Goal: Navigation & Orientation: Find specific page/section

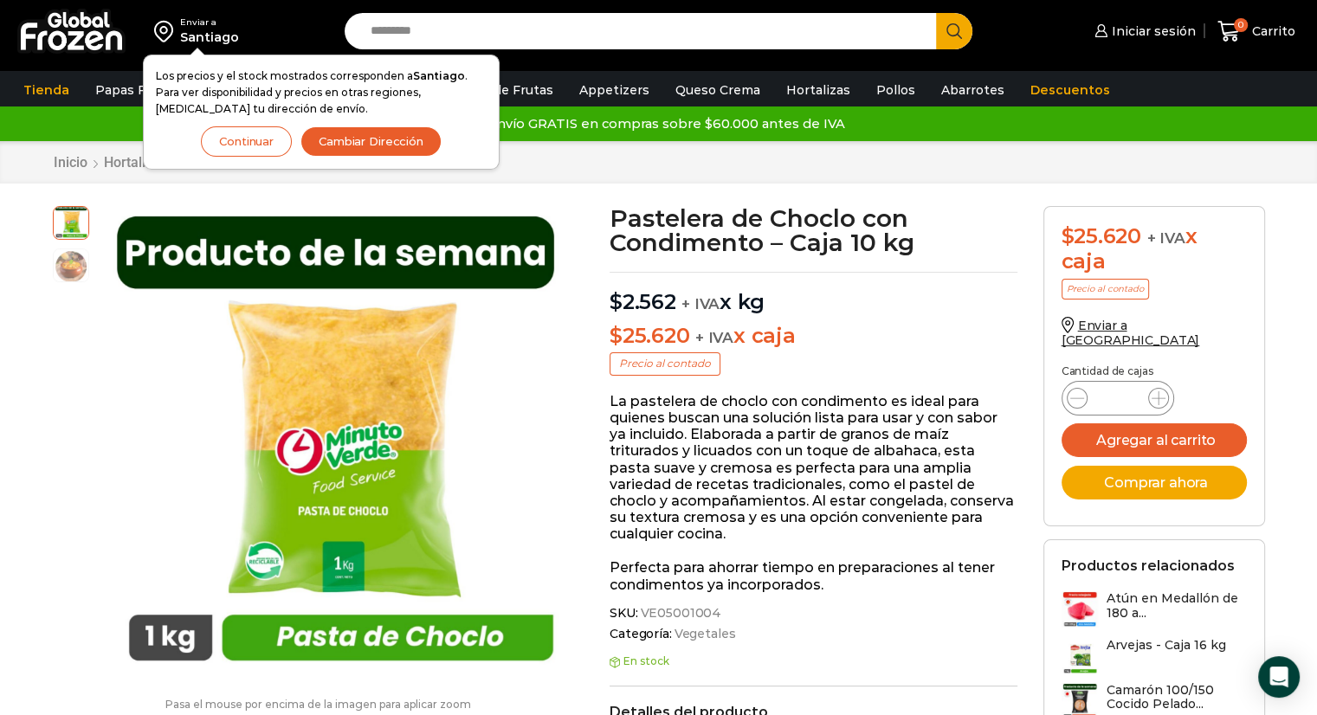
click at [291, 142] on button "Continuar" at bounding box center [246, 141] width 91 height 30
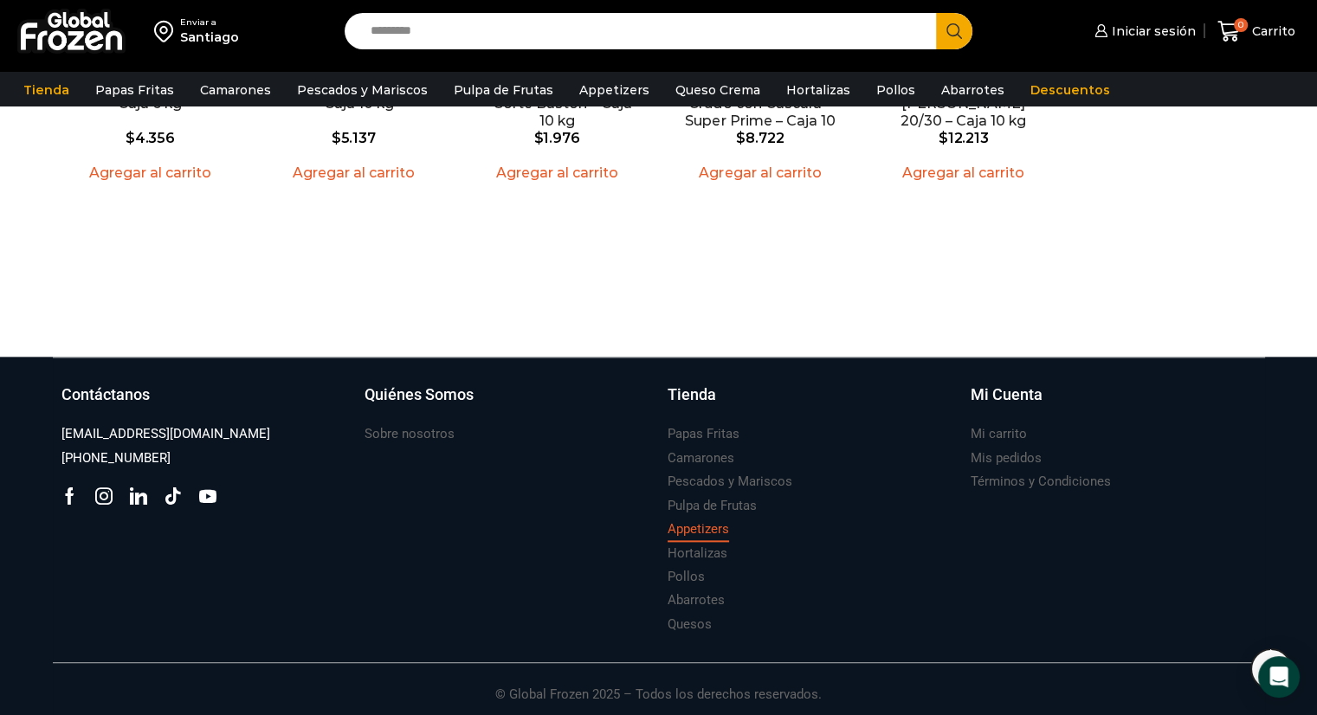
scroll to position [1970, 0]
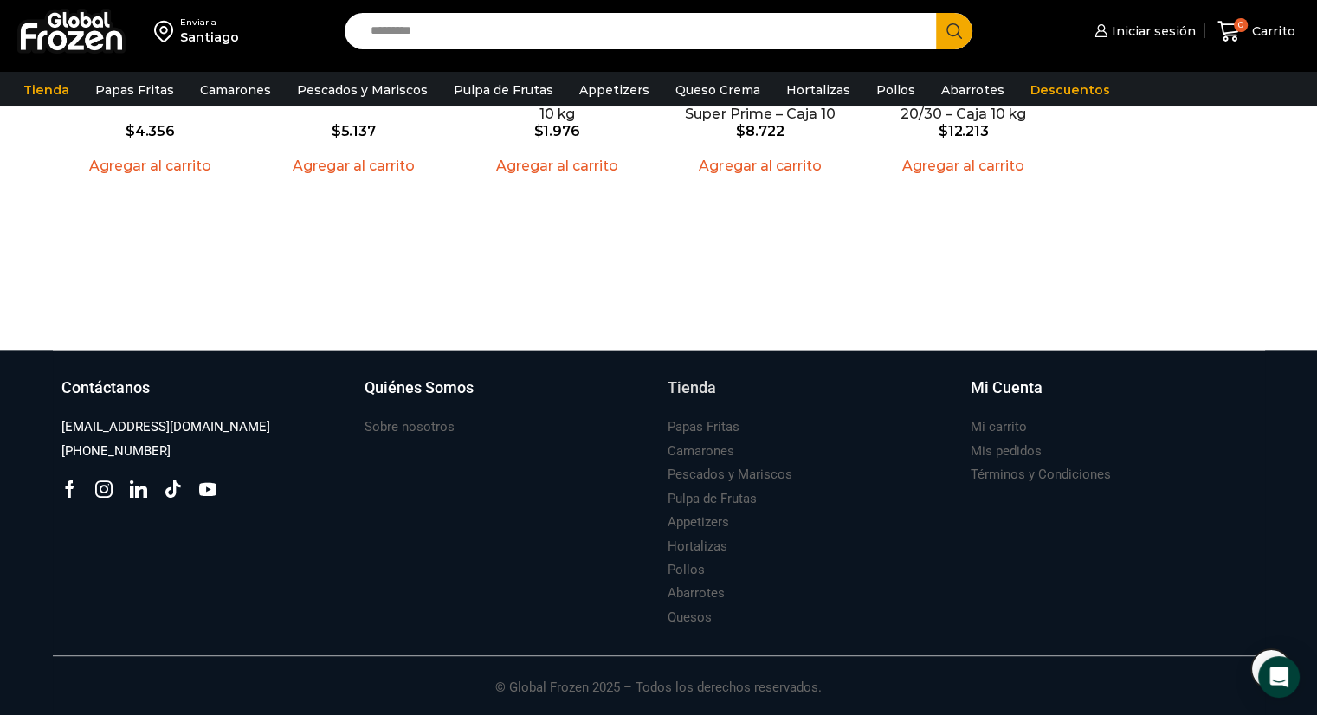
click at [702, 389] on h3 "Tienda" at bounding box center [691, 388] width 48 height 23
click at [395, 425] on h3 "Sobre nosotros" at bounding box center [409, 427] width 90 height 18
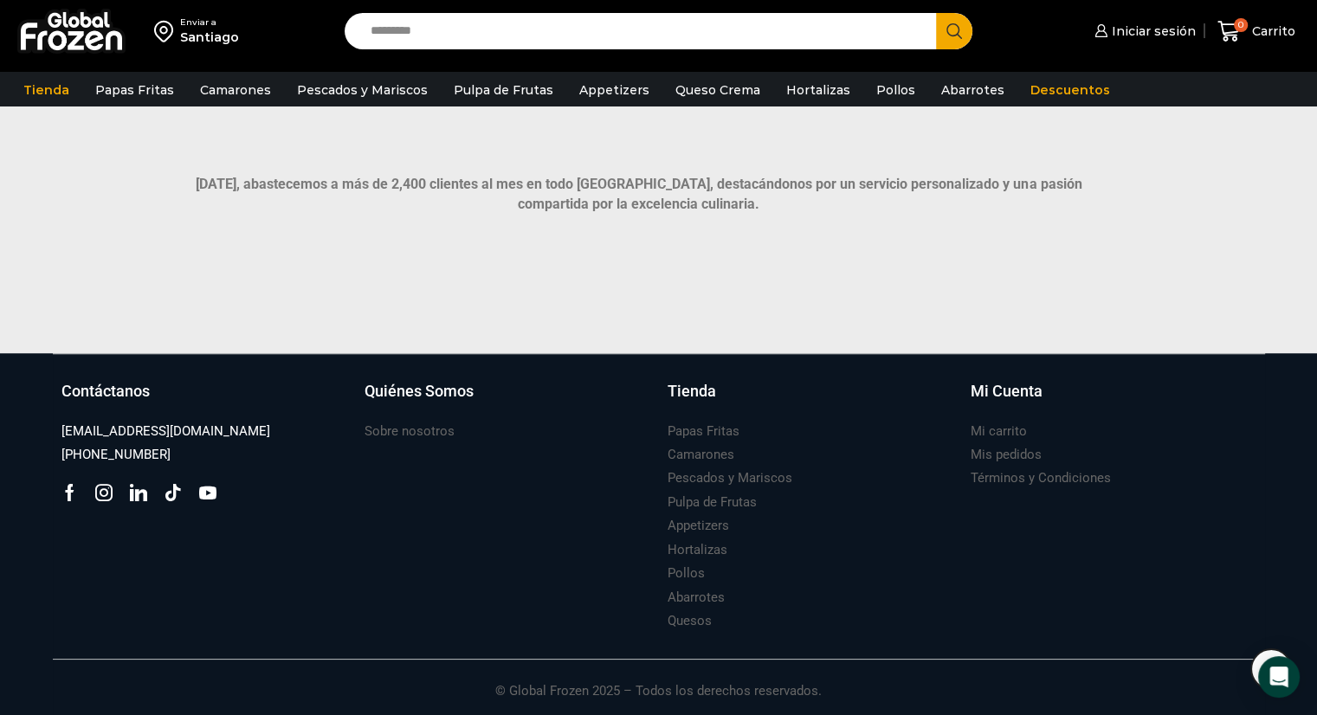
scroll to position [1233, 0]
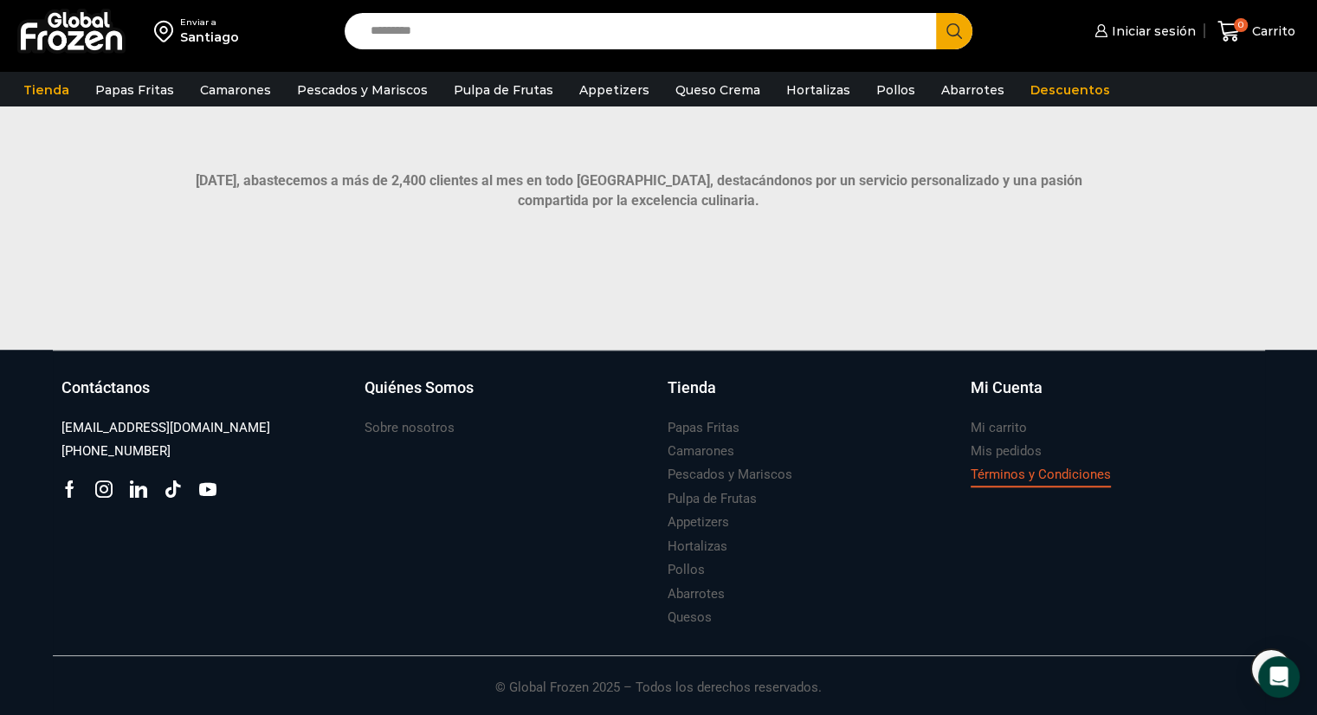
click at [976, 477] on h3 "Términos y Condiciones" at bounding box center [1040, 475] width 140 height 18
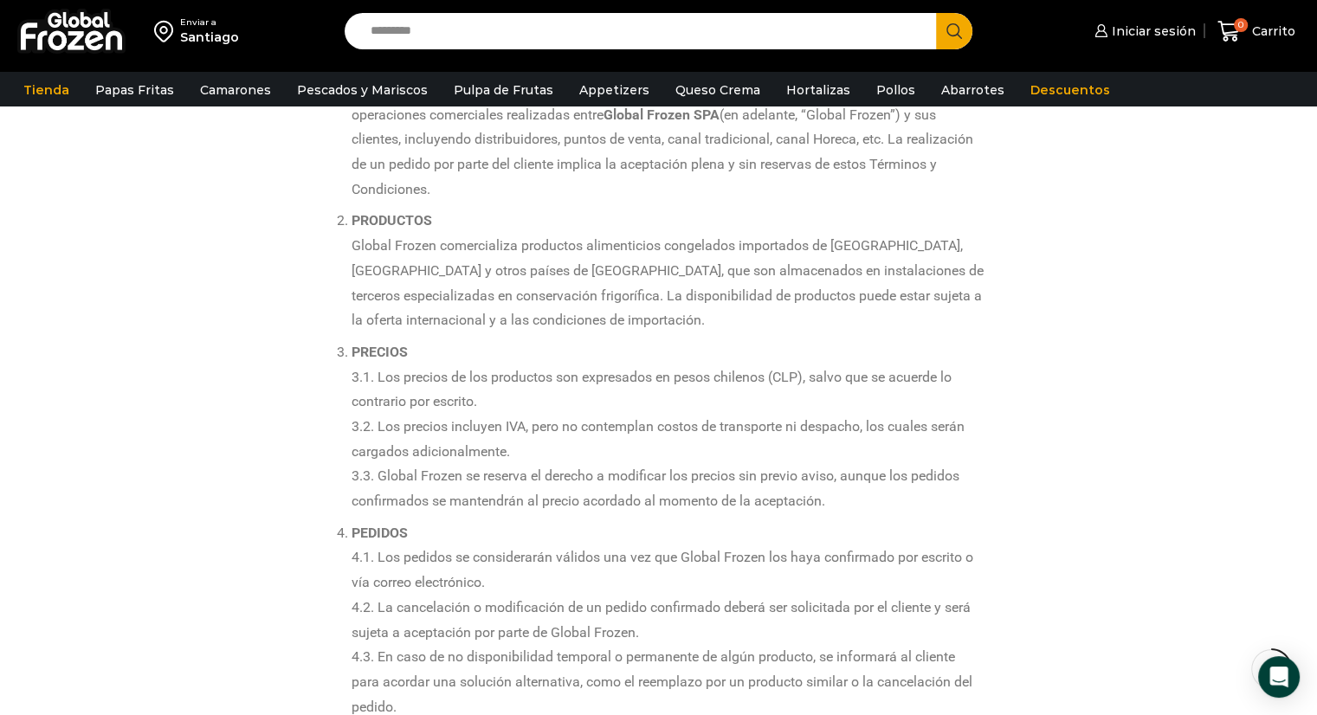
scroll to position [29, 0]
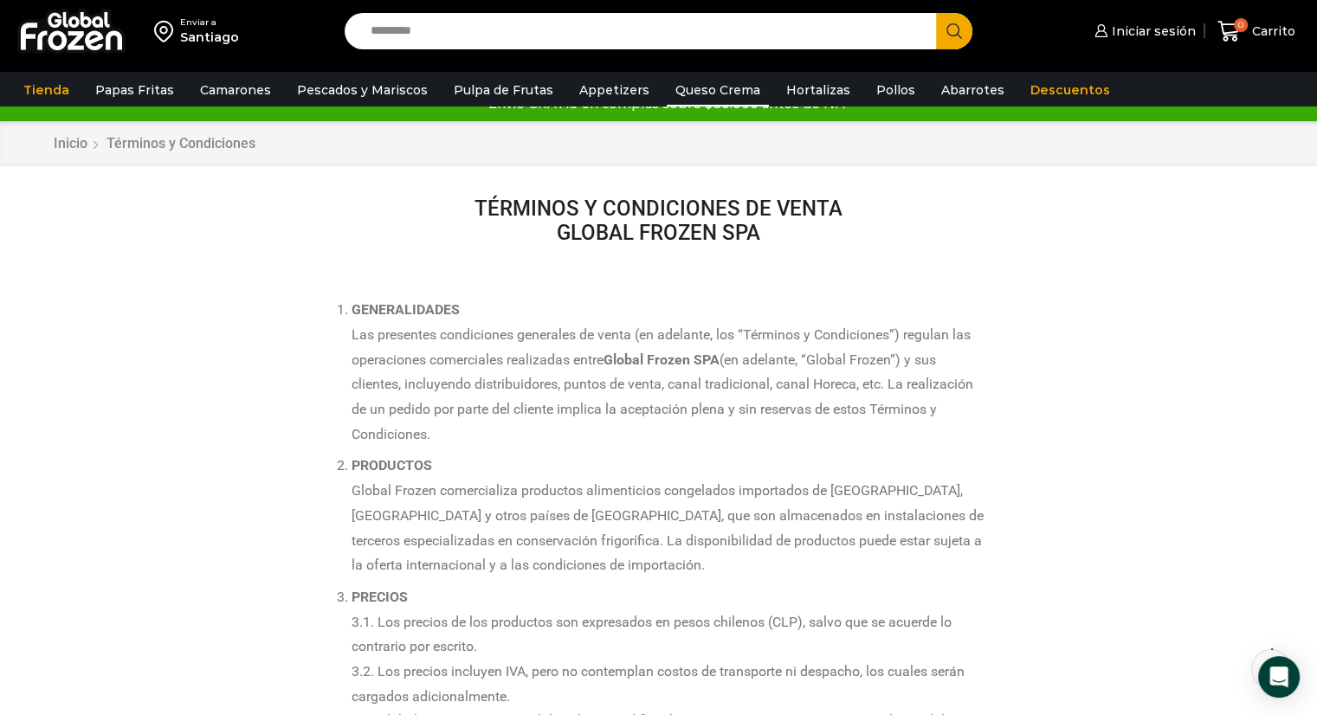
click at [666, 87] on link "Queso Crema" at bounding box center [717, 90] width 102 height 33
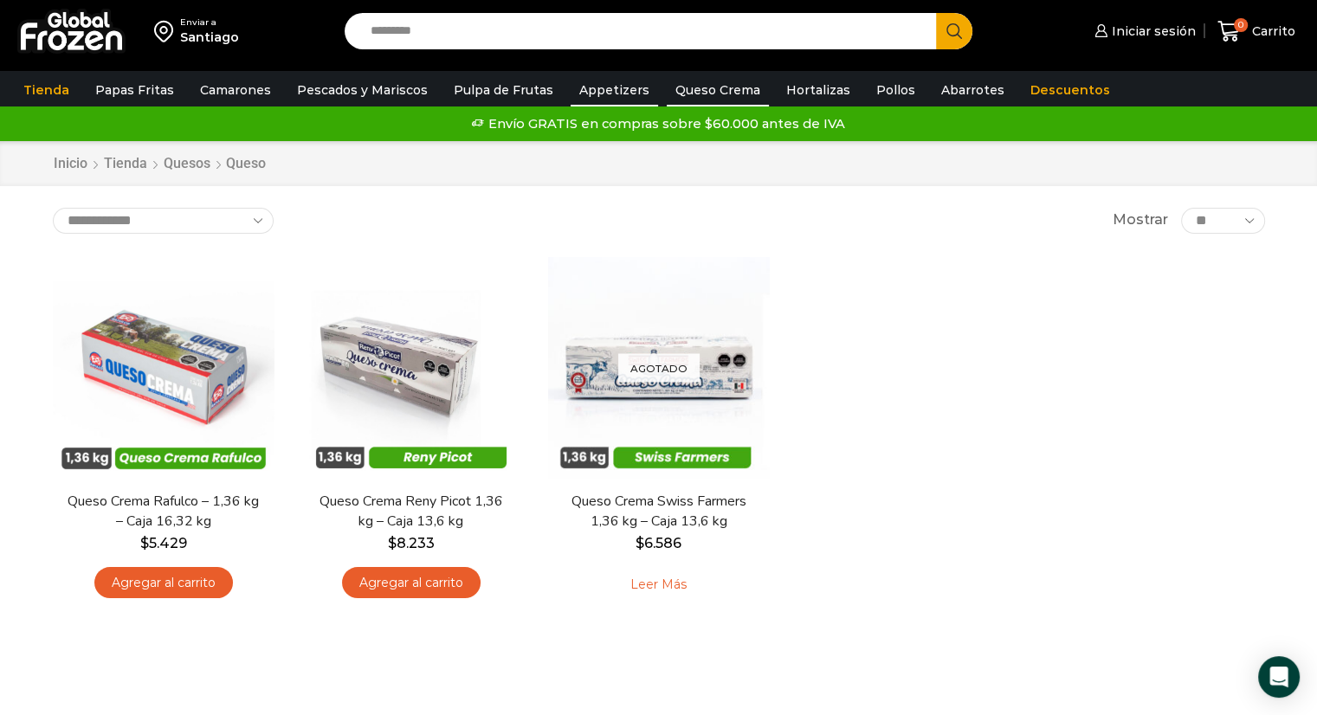
click at [582, 100] on link "Appetizers" at bounding box center [613, 90] width 87 height 33
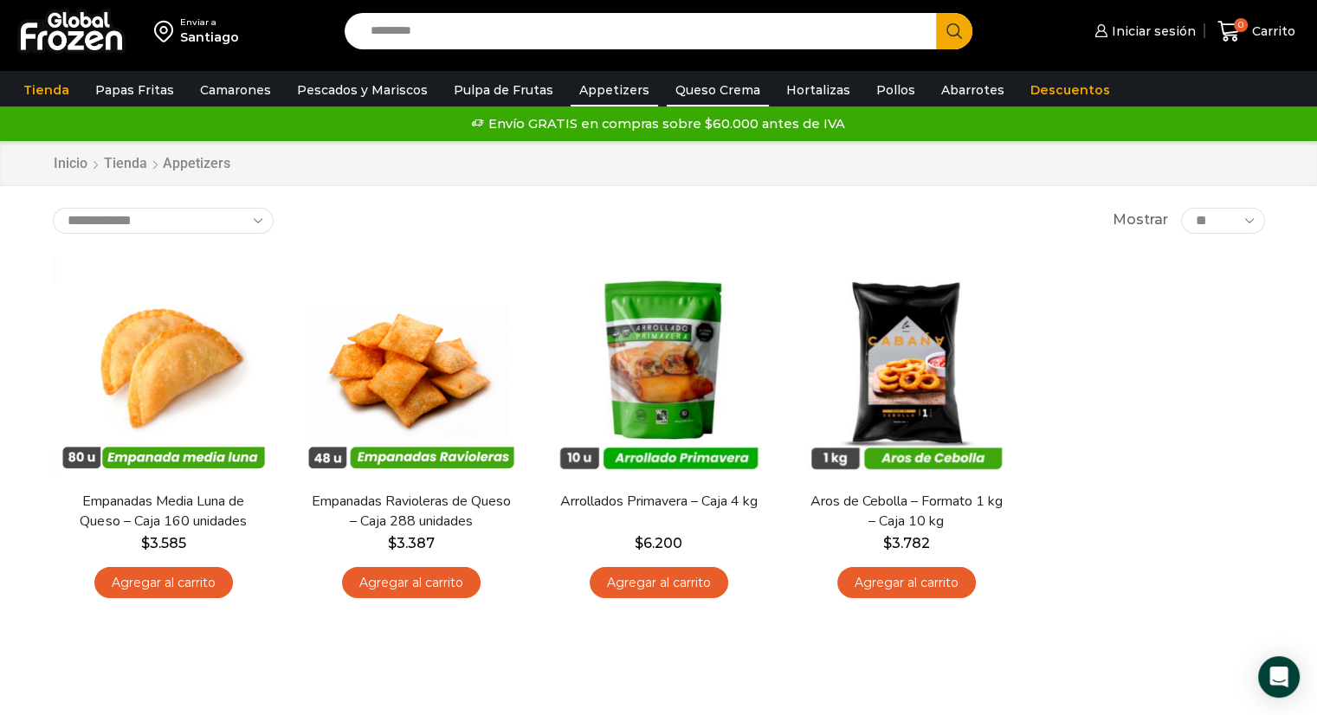
click at [706, 87] on link "Queso Crema" at bounding box center [717, 90] width 102 height 33
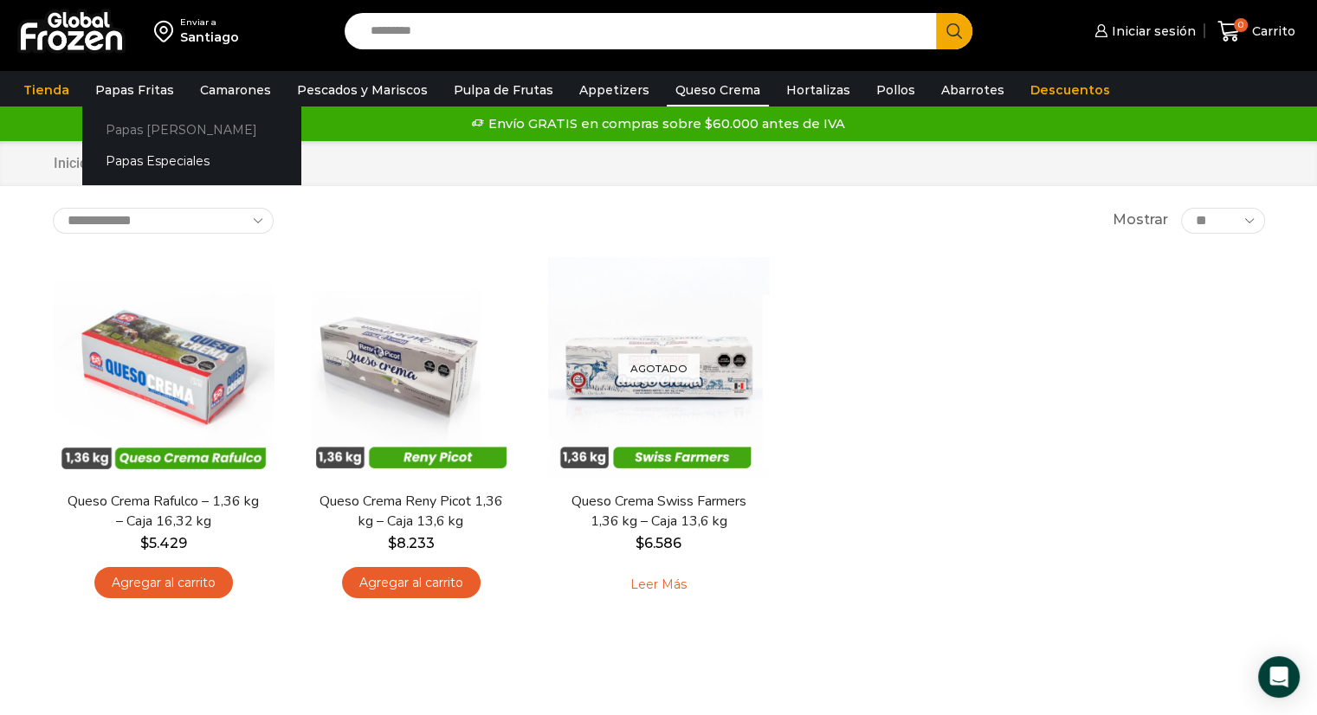
click at [139, 126] on link "Papas [PERSON_NAME]" at bounding box center [191, 129] width 218 height 32
